Goal: Check status: Check status

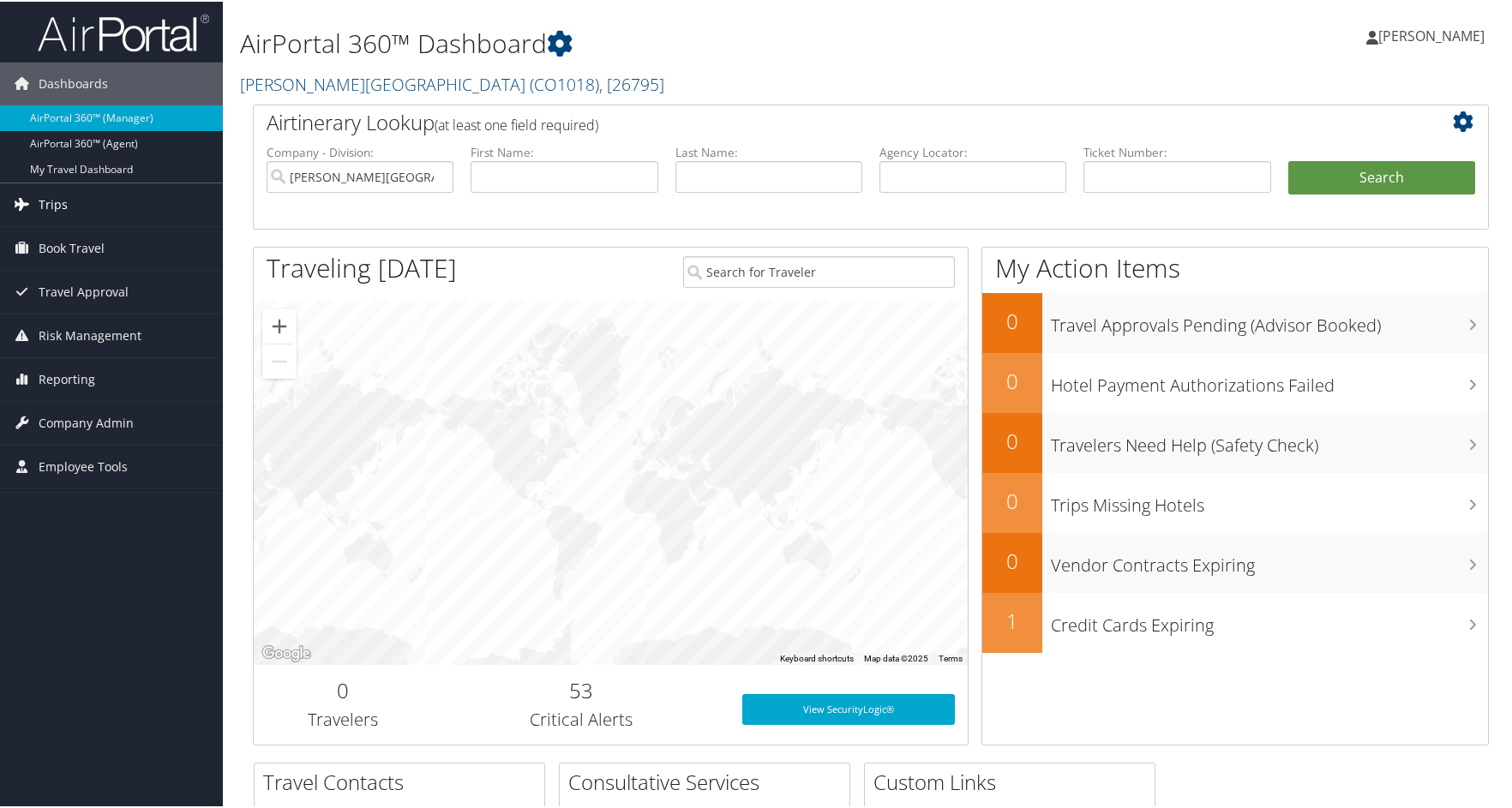
click at [54, 197] on span "Trips" at bounding box center [53, 203] width 29 height 43
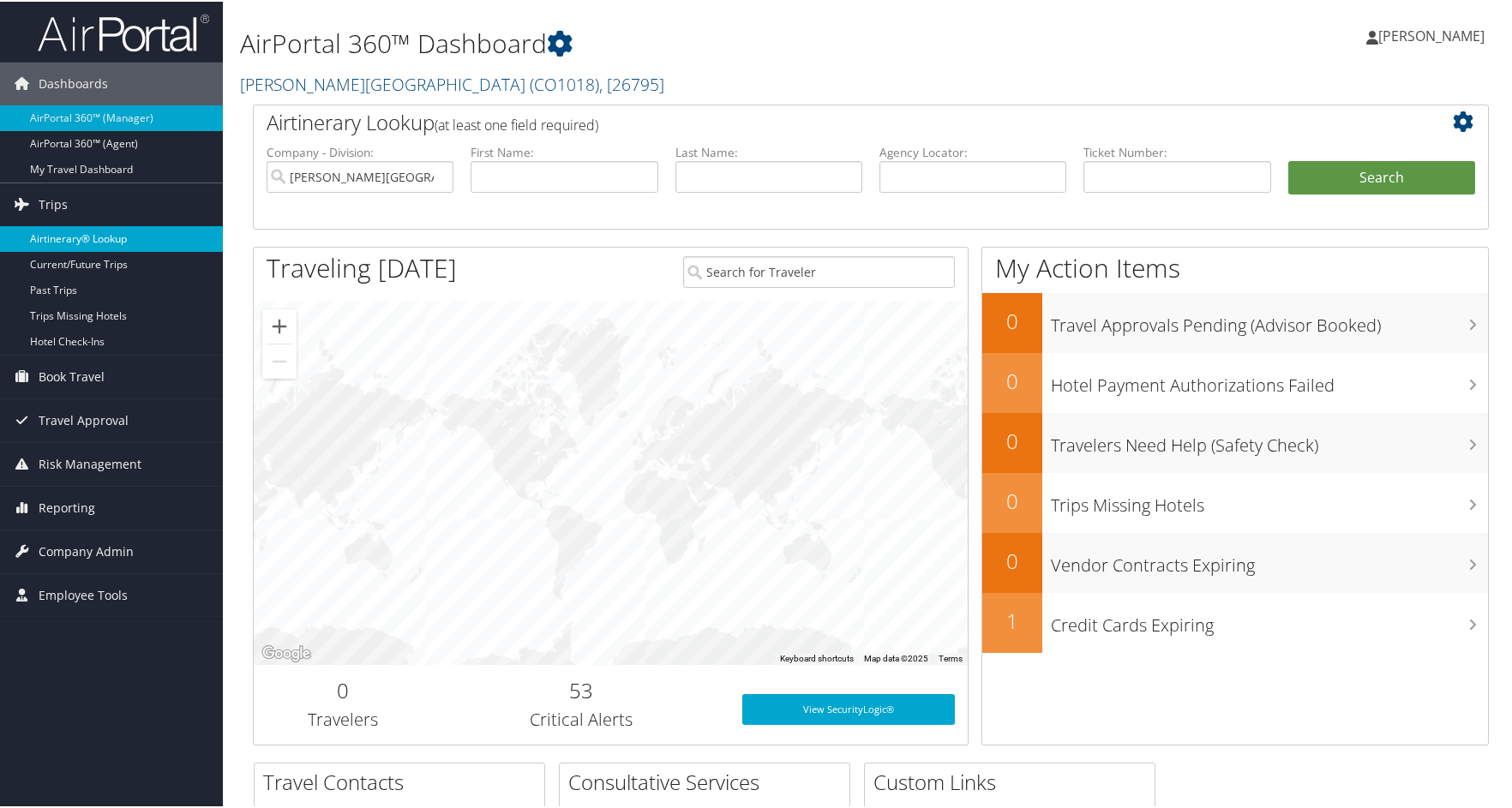
click at [63, 232] on link "Airtinerary® Lookup" at bounding box center [111, 237] width 223 height 26
click at [992, 187] on input "text" at bounding box center [972, 174] width 187 height 32
click at [996, 174] on input "text" at bounding box center [972, 174] width 187 height 32
type input "cx"
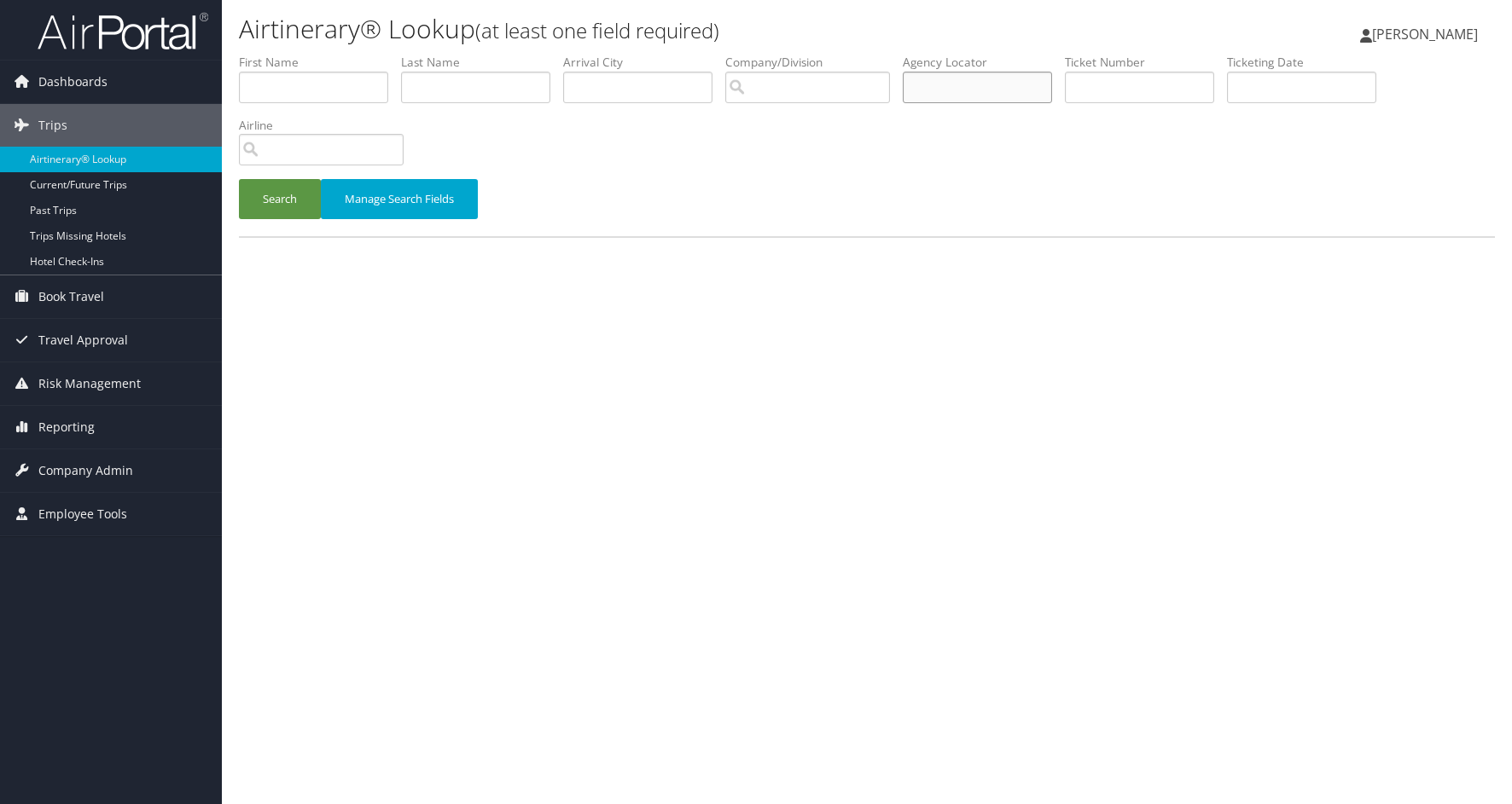
click at [1013, 97] on input "text" at bounding box center [977, 87] width 149 height 32
type input "cx8cm9"
click at [239, 179] on button "Search" at bounding box center [280, 198] width 82 height 40
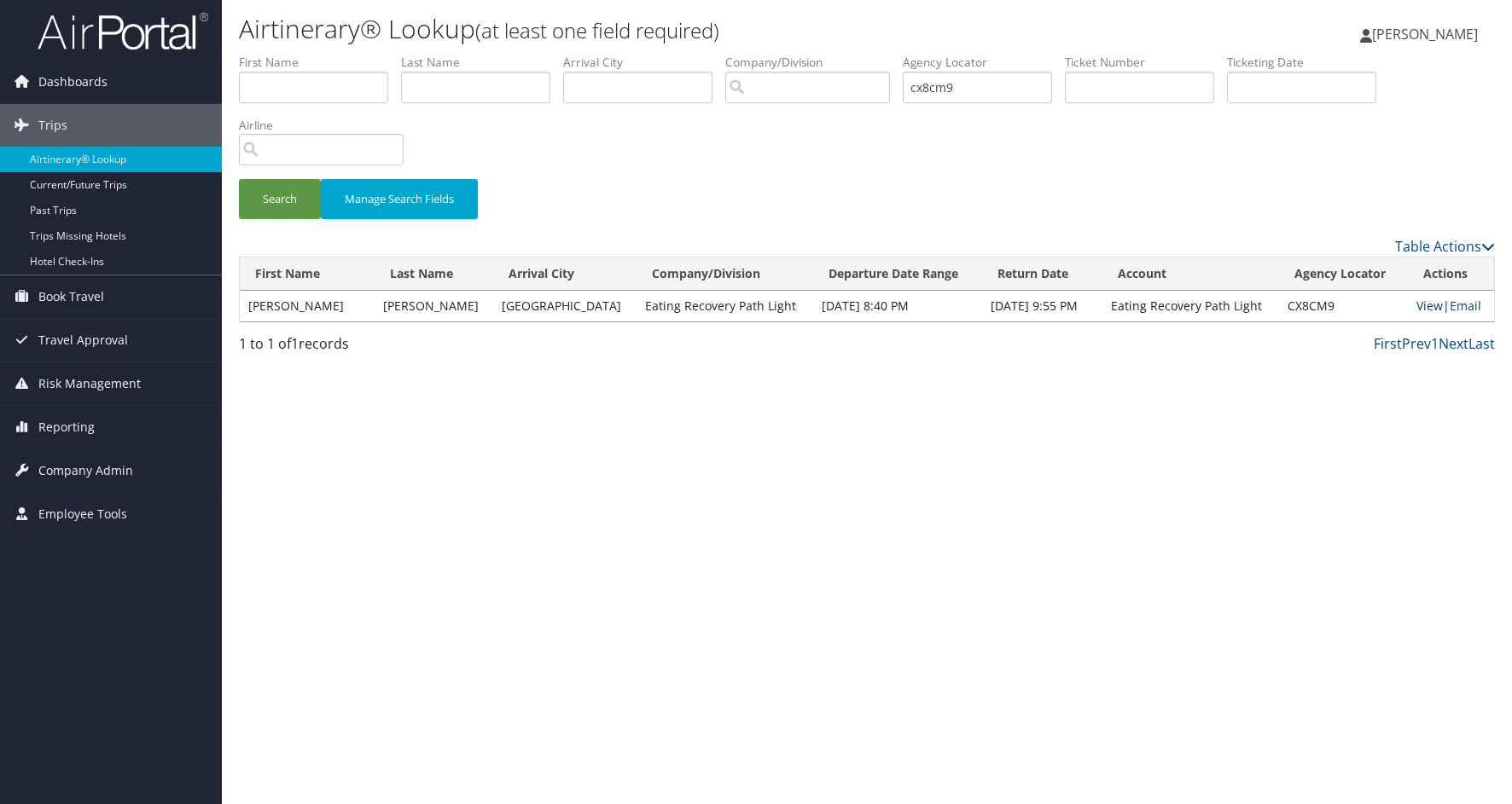
click at [1426, 304] on link "View" at bounding box center [1429, 305] width 27 height 16
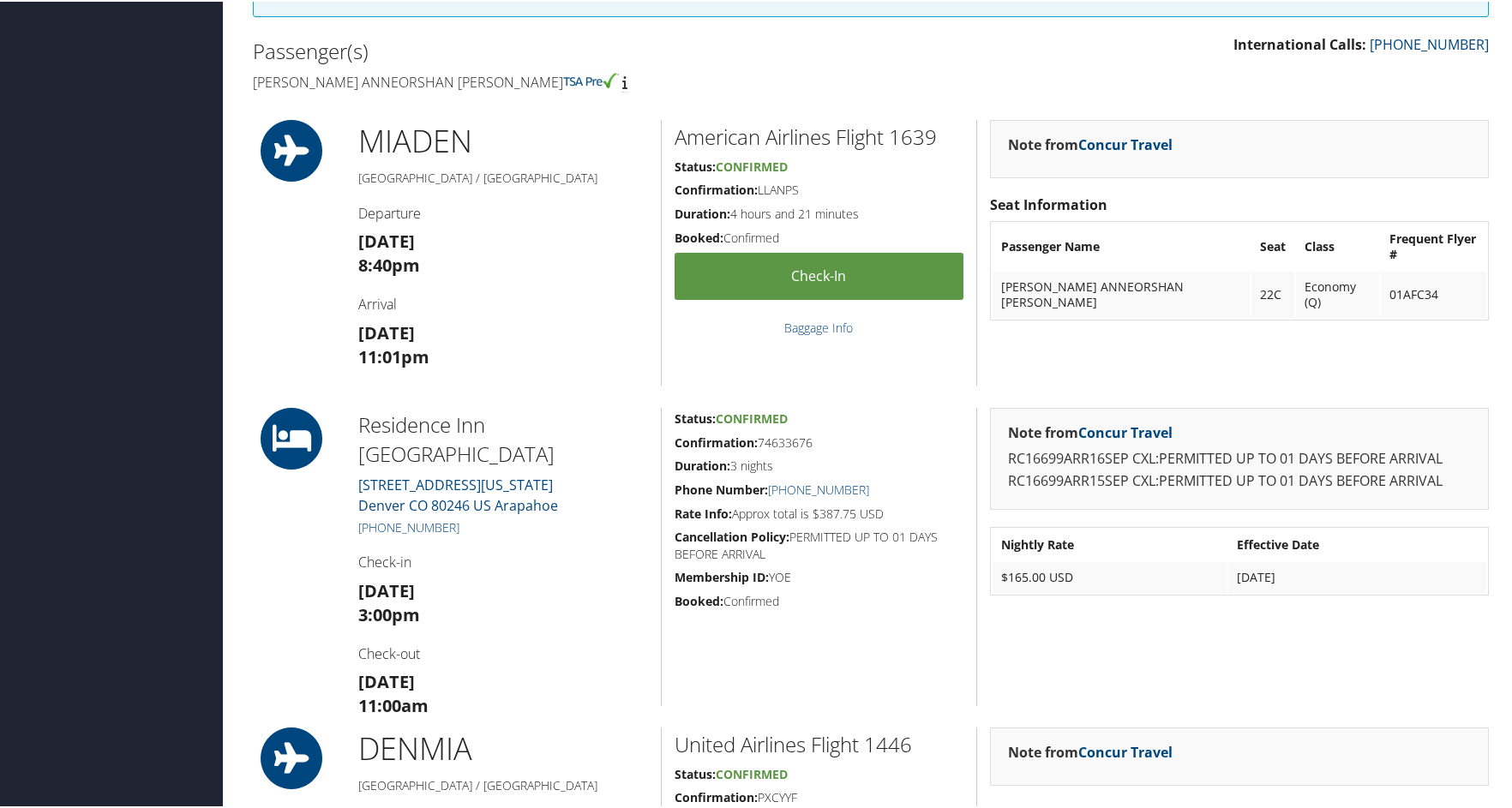
scroll to position [514, 0]
